Goal: Information Seeking & Learning: Understand process/instructions

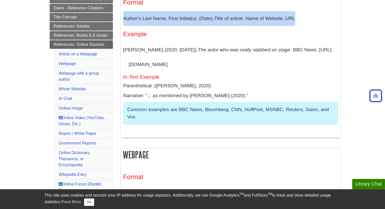
scroll to position [76, 0]
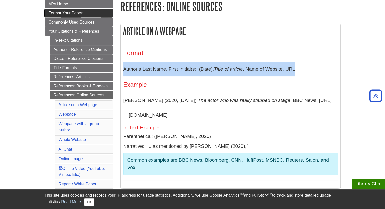
click at [70, 14] on span "Format Your Paper" at bounding box center [66, 13] width 34 height 4
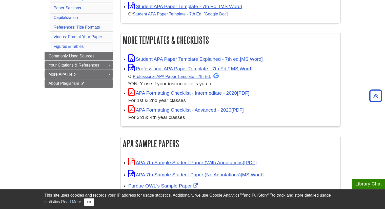
scroll to position [177, 0]
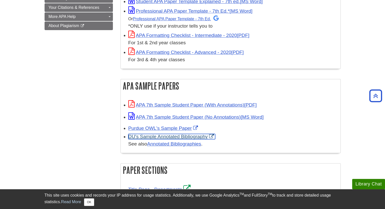
click at [163, 136] on link "DU's Sample Annotated Bibliography" at bounding box center [171, 136] width 87 height 5
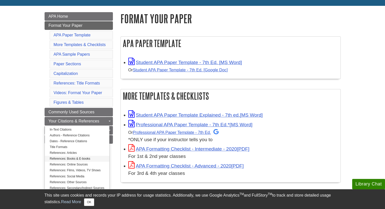
scroll to position [76, 0]
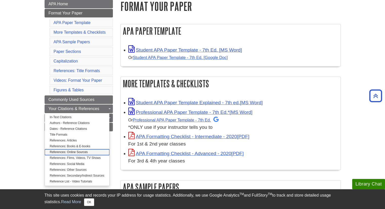
click at [73, 152] on link "References: Online Sources" at bounding box center [77, 152] width 65 height 6
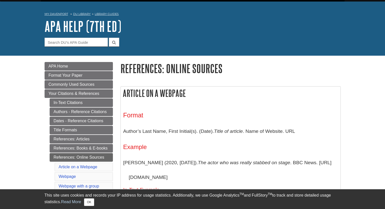
scroll to position [25, 0]
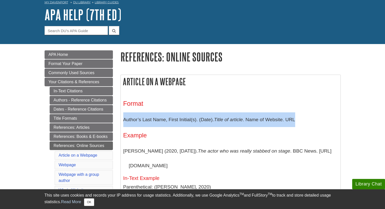
drag, startPoint x: 123, startPoint y: 120, endPoint x: 299, endPoint y: 123, distance: 175.4
click at [299, 123] on p "Author’s Last Name, First Initial(s). (Date). Title of article . Name of Websit…" at bounding box center [230, 119] width 215 height 15
copy p "Author’s Last Name, First Initial(s). (Date). Title of article . Name of Websit…"
click at [85, 100] on link "Authors - Reference Citations" at bounding box center [81, 100] width 63 height 9
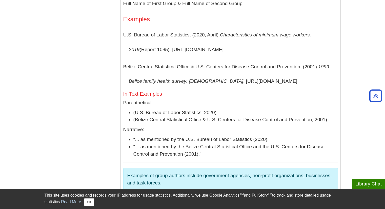
scroll to position [1190, 0]
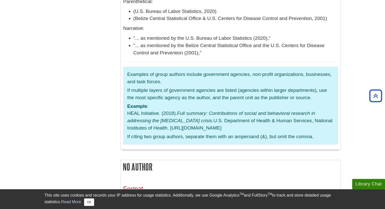
drag, startPoint x: 123, startPoint y: 130, endPoint x: 158, endPoint y: 143, distance: 37.3
click at [158, 198] on p "When no person or group can be identified as the author, the title moves to the…" at bounding box center [230, 212] width 215 height 29
copy p "When no person or group can be identified as the author, the title moves to the…"
